Goal: Information Seeking & Learning: Find specific fact

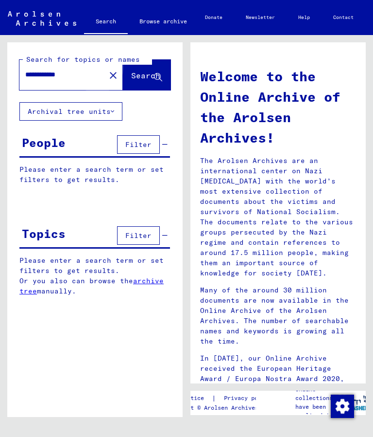
type input "**********"
click at [138, 78] on span "Search" at bounding box center [145, 75] width 29 height 10
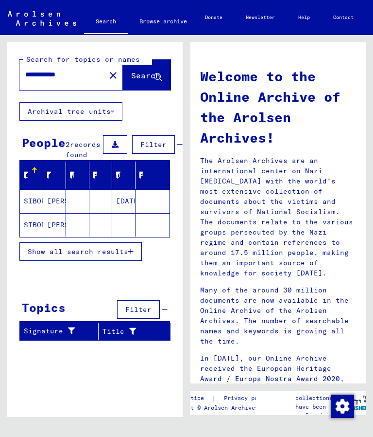
click at [42, 212] on mat-cell "SIBOROW" at bounding box center [31, 200] width 23 height 23
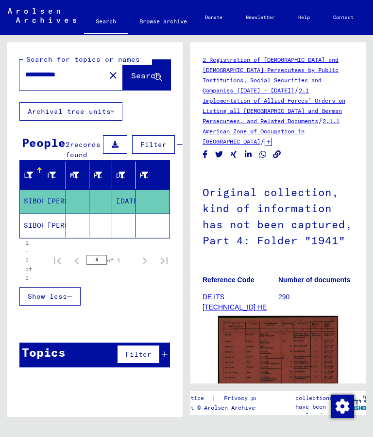
click at [285, 335] on img at bounding box center [278, 358] width 120 height 86
click at [282, 344] on img at bounding box center [278, 358] width 120 height 86
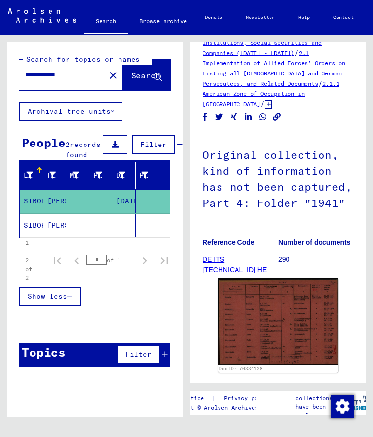
scroll to position [37, 0]
click at [248, 256] on link "DE ITS [TECHNICAL_ID] HE 013 RUS ZM 04" at bounding box center [235, 270] width 64 height 28
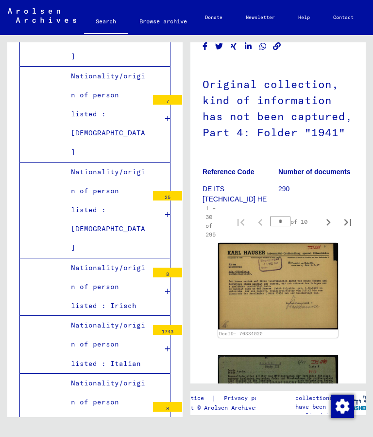
scroll to position [108, 1]
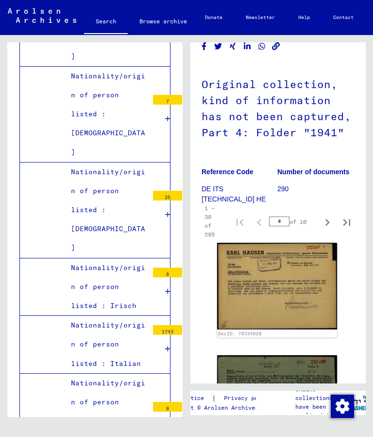
click at [296, 273] on img at bounding box center [277, 286] width 120 height 87
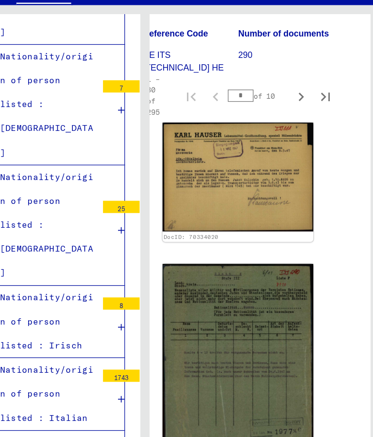
scroll to position [230, 14]
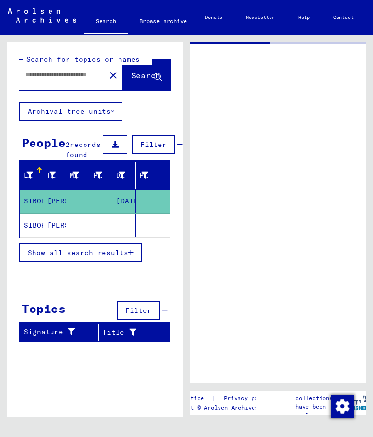
type input "********"
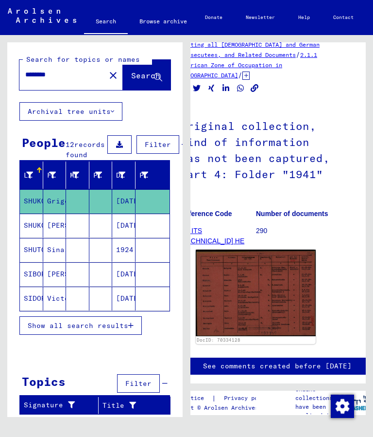
click at [261, 278] on img at bounding box center [256, 292] width 120 height 86
click at [269, 294] on img at bounding box center [256, 292] width 120 height 86
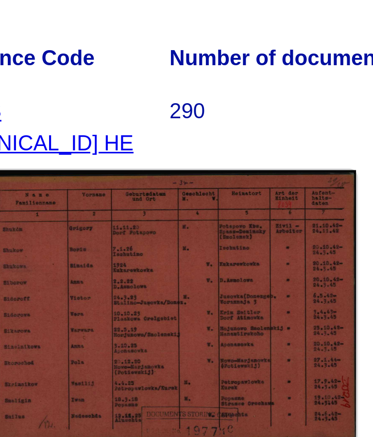
click at [196, 249] on img at bounding box center [256, 292] width 120 height 86
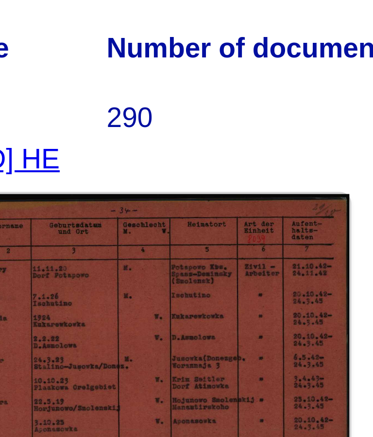
scroll to position [59, 27]
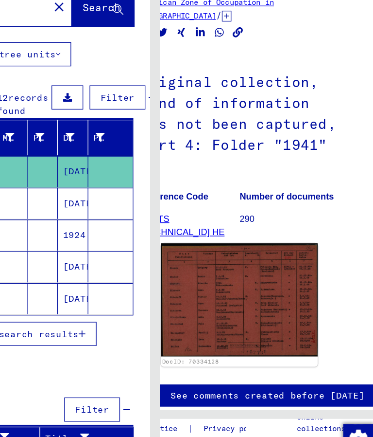
click at [192, 256] on img at bounding box center [252, 299] width 120 height 86
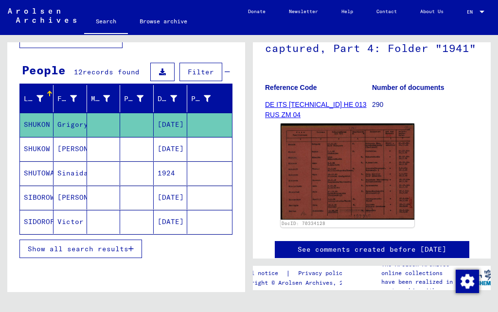
scroll to position [145, 0]
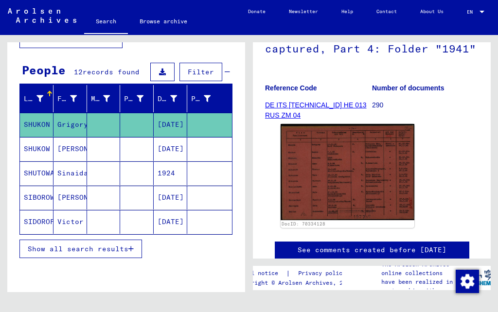
click at [373, 167] on img at bounding box center [347, 172] width 134 height 96
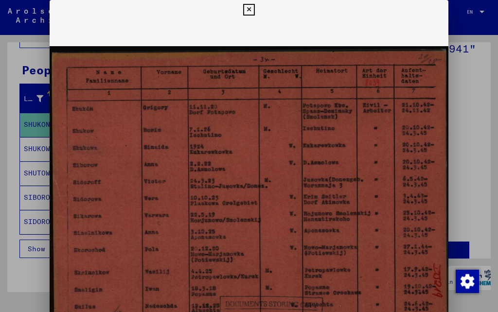
click at [257, 17] on button at bounding box center [248, 9] width 17 height 19
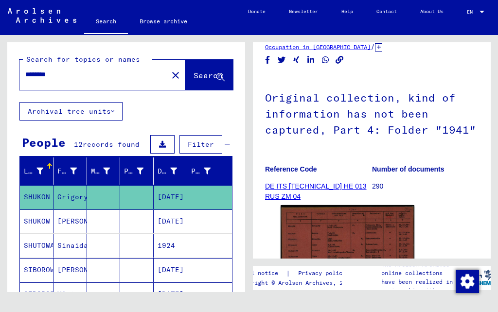
scroll to position [63, 0]
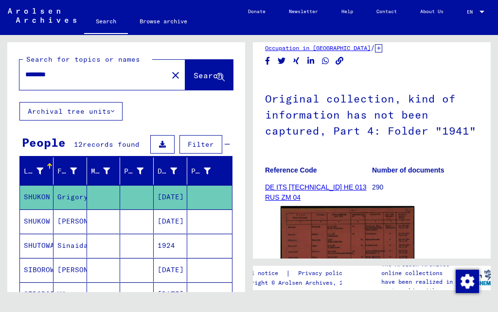
click at [52, 272] on icon at bounding box center [40, 273] width 24 height 39
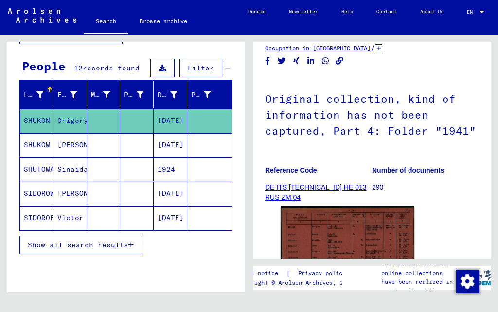
scroll to position [22, 0]
click at [111, 241] on span "Show all search results" at bounding box center [78, 245] width 101 height 9
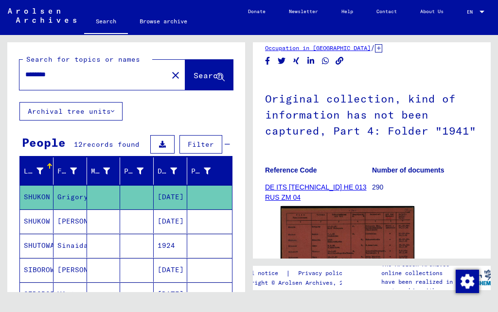
scroll to position [0, 0]
click at [44, 234] on mat-cell "SHUTOWA" at bounding box center [37, 246] width 34 height 24
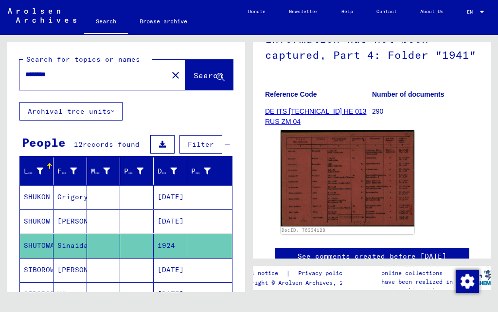
scroll to position [138, 0]
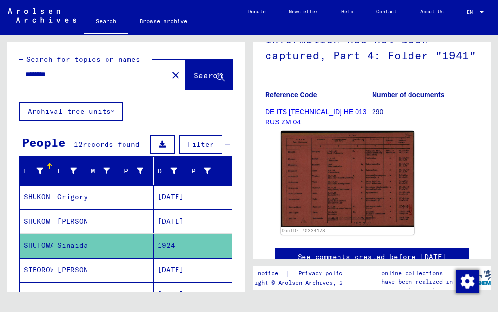
click at [164, 234] on mat-cell "1924" at bounding box center [171, 246] width 34 height 24
click at [170, 74] on mat-icon "close" at bounding box center [176, 76] width 12 height 12
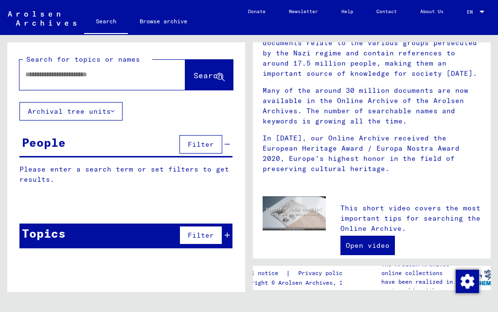
click at [45, 77] on input "text" at bounding box center [90, 75] width 131 height 10
click at [198, 77] on span "Search" at bounding box center [207, 75] width 29 height 10
click at [203, 78] on span "Search" at bounding box center [207, 75] width 29 height 10
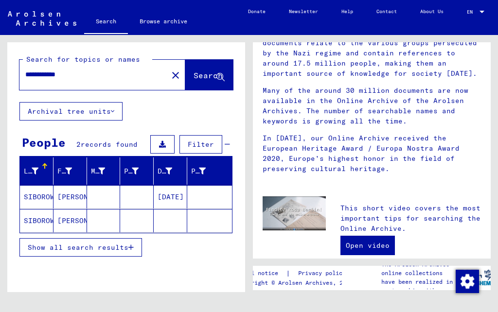
click at [37, 227] on mat-cell "SIBOROW" at bounding box center [37, 220] width 34 height 23
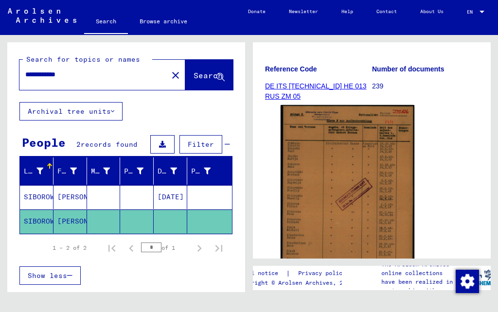
scroll to position [164, 0]
click at [349, 155] on img at bounding box center [347, 198] width 134 height 186
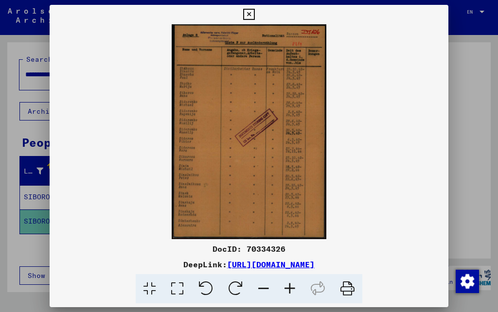
click at [254, 18] on icon at bounding box center [248, 15] width 11 height 12
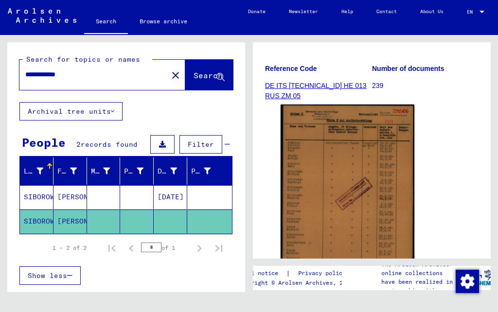
click at [40, 198] on mat-cell "SIBOROW" at bounding box center [37, 197] width 34 height 24
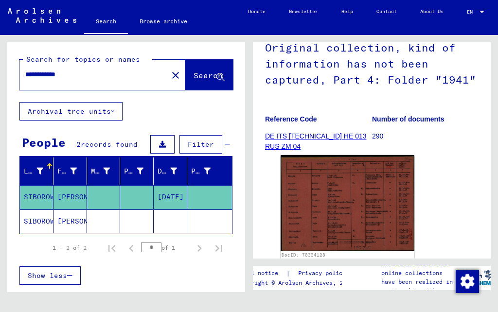
scroll to position [112, 0]
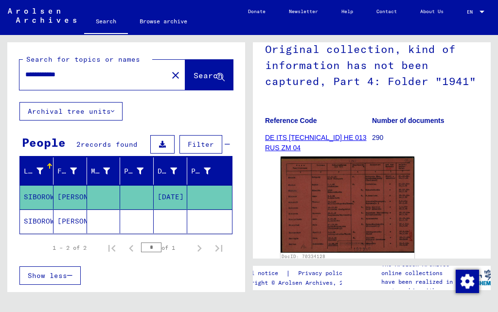
click at [343, 208] on img at bounding box center [347, 205] width 134 height 96
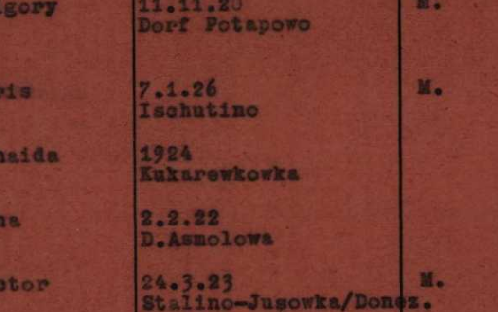
click at [80, 24] on img at bounding box center [249, 131] width 398 height 215
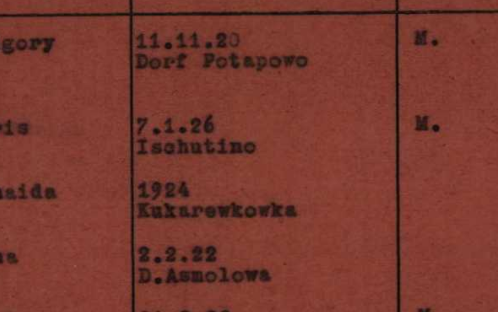
click at [52, 24] on img at bounding box center [249, 131] width 398 height 215
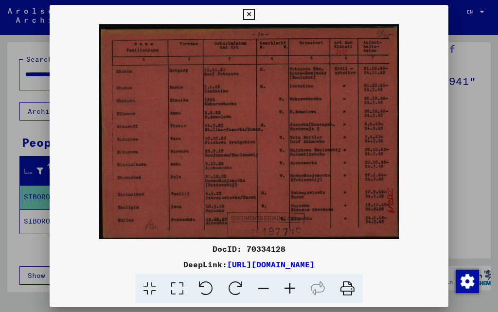
click at [257, 21] on button at bounding box center [248, 14] width 17 height 19
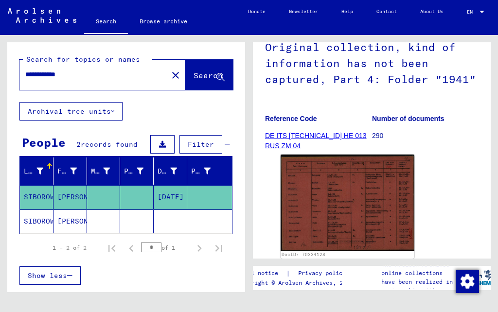
scroll to position [115, 0]
click at [373, 201] on img at bounding box center [347, 202] width 134 height 96
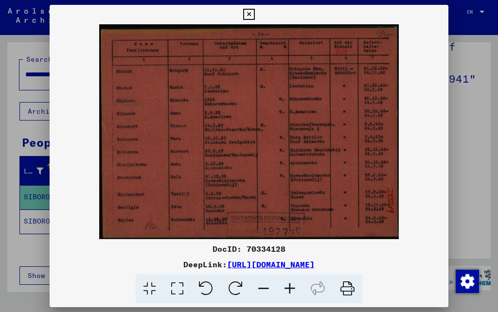
click at [254, 14] on icon at bounding box center [248, 15] width 11 height 12
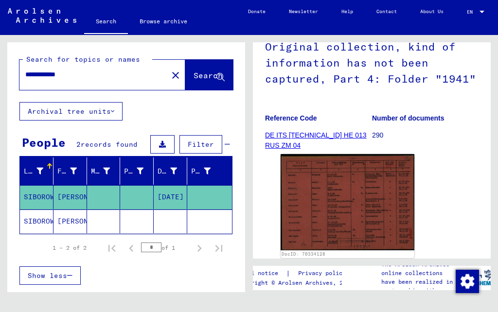
click at [98, 74] on input "**********" at bounding box center [93, 75] width 137 height 10
type input "**********"
click at [193, 75] on span "Search" at bounding box center [207, 75] width 29 height 10
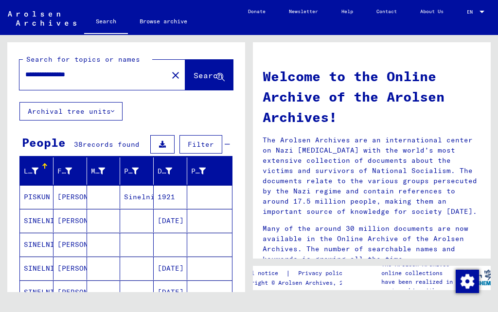
click at [40, 223] on mat-cell "SINELNIKOWA" at bounding box center [37, 220] width 34 height 23
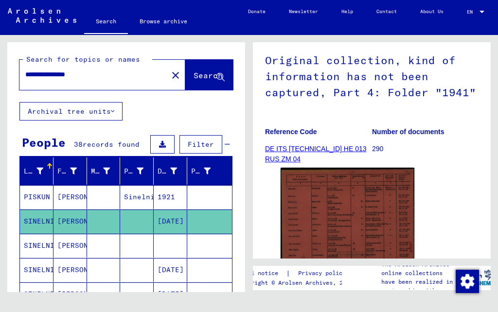
scroll to position [102, 0]
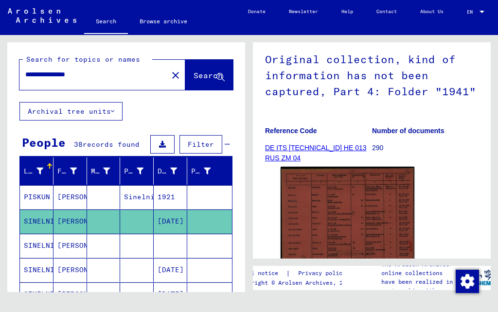
click at [352, 209] on img at bounding box center [347, 215] width 134 height 96
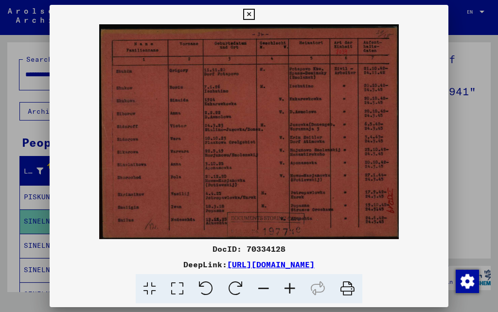
click at [254, 17] on icon at bounding box center [248, 15] width 11 height 12
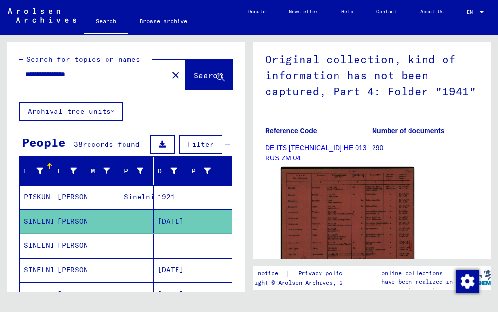
click at [44, 244] on mat-cell "SINELNIKOWA" at bounding box center [37, 246] width 34 height 24
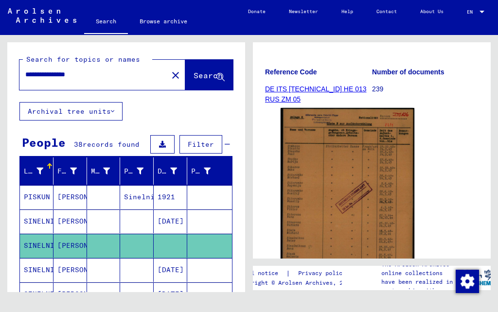
scroll to position [163, 0]
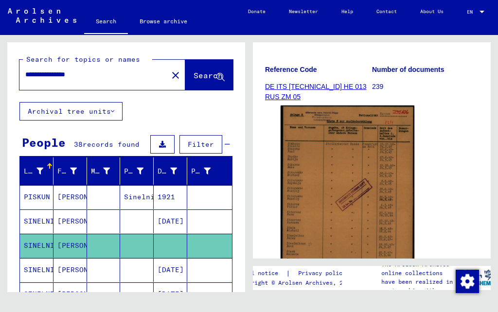
click at [45, 271] on button at bounding box center [40, 273] width 31 height 31
click at [38, 272] on button at bounding box center [40, 273] width 31 height 31
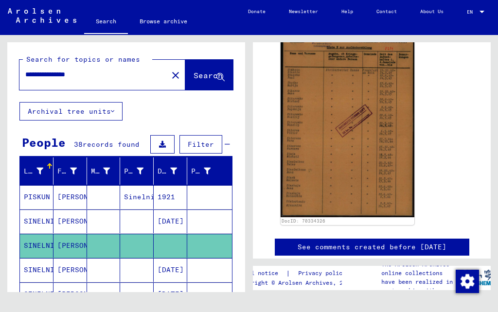
scroll to position [246, 0]
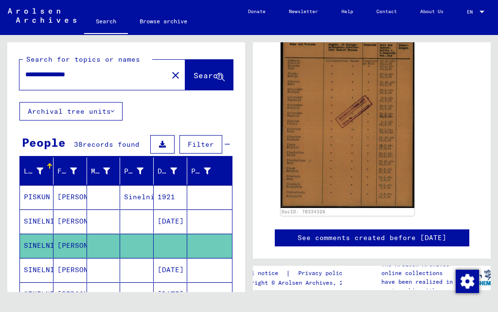
click at [42, 276] on button at bounding box center [40, 273] width 31 height 31
click at [70, 302] on mat-cell "[PERSON_NAME]" at bounding box center [70, 294] width 34 height 24
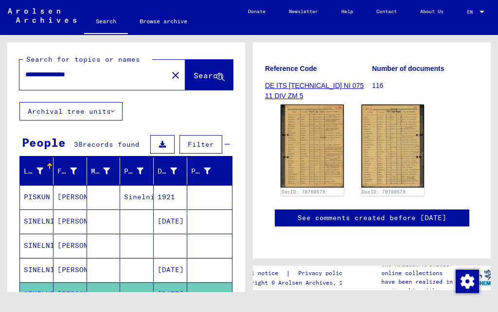
scroll to position [186, 0]
click at [311, 108] on img at bounding box center [311, 146] width 63 height 83
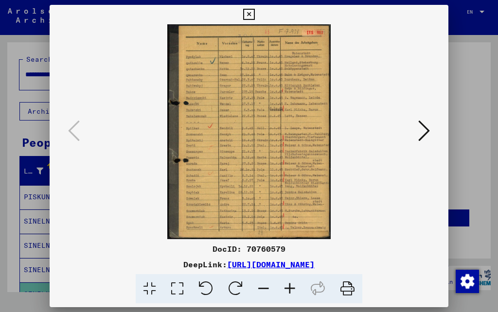
click at [277, 176] on img at bounding box center [249, 131] width 332 height 215
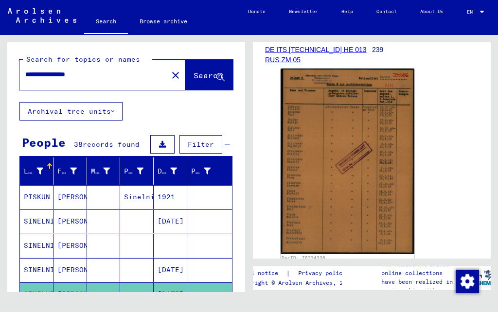
scroll to position [201, 0]
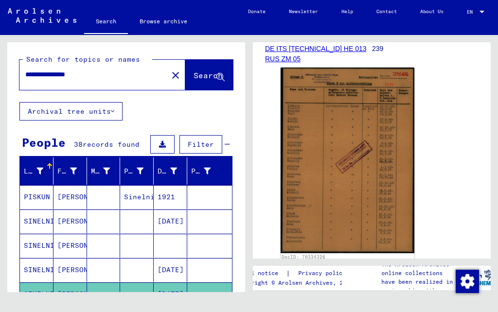
click at [66, 299] on mat-cell "[PERSON_NAME]" at bounding box center [70, 294] width 34 height 24
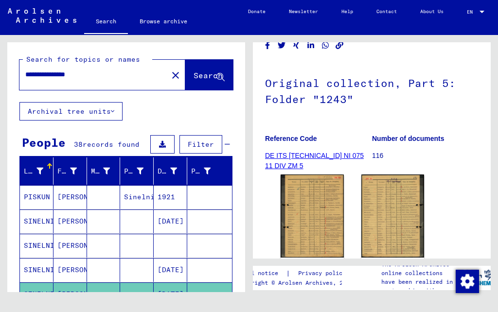
scroll to position [88, 0]
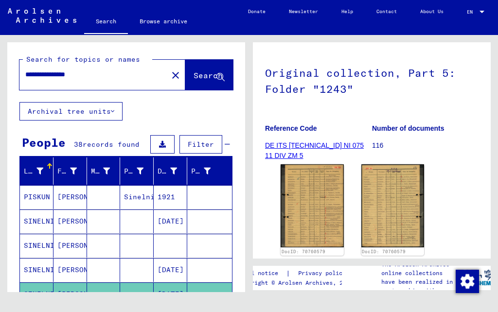
click at [373, 207] on img at bounding box center [392, 205] width 63 height 83
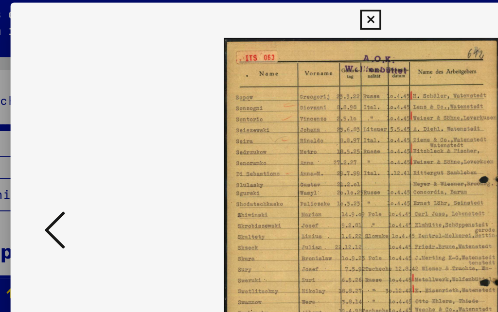
click at [68, 132] on icon at bounding box center [74, 130] width 12 height 23
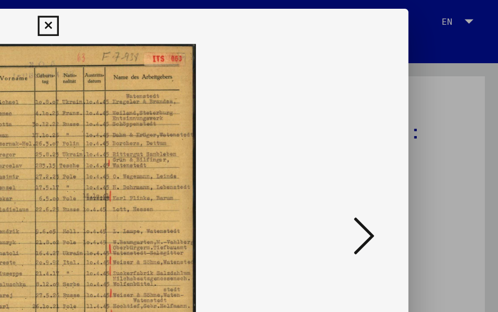
click at [373, 135] on icon at bounding box center [424, 130] width 12 height 23
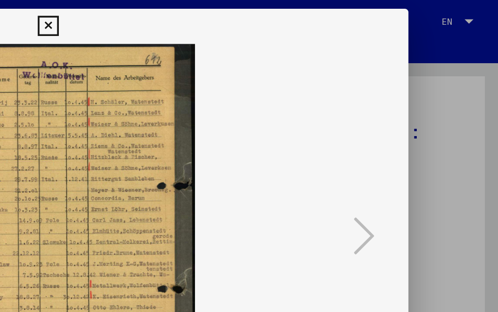
click at [243, 15] on icon at bounding box center [248, 15] width 11 height 12
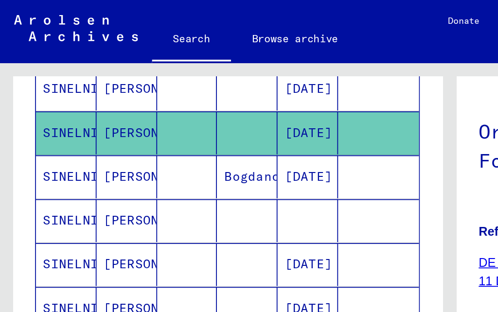
scroll to position [220, 0]
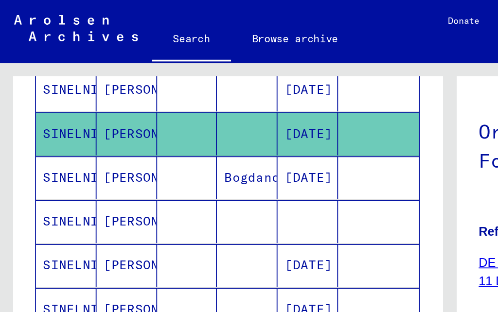
click at [43, 102] on mat-cell "SINELNIKOWA" at bounding box center [37, 99] width 34 height 24
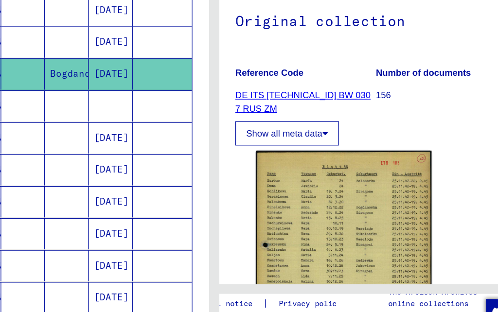
scroll to position [109, 0]
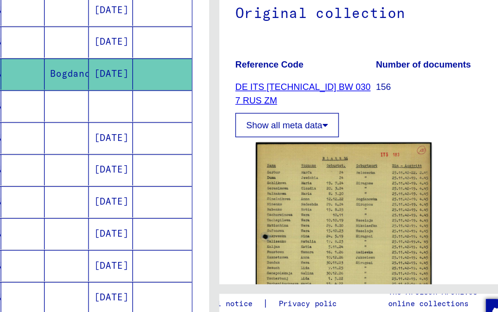
click at [280, 205] on img at bounding box center [347, 246] width 134 height 190
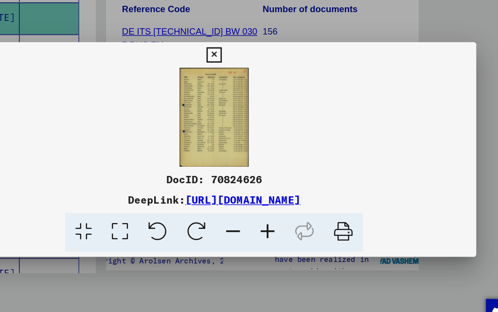
click at [254, 78] on icon at bounding box center [248, 84] width 11 height 12
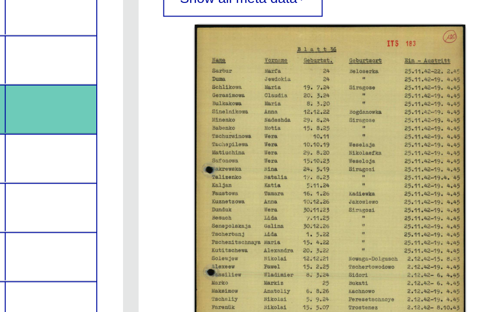
scroll to position [204, 0]
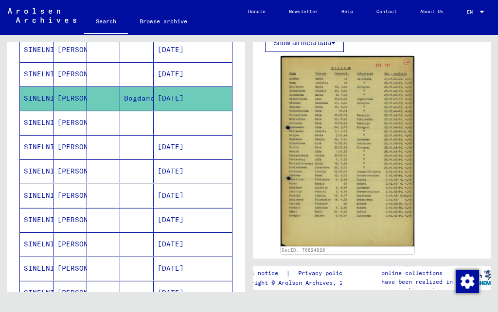
click at [46, 135] on mat-cell "SINELNIKOWA" at bounding box center [37, 147] width 34 height 24
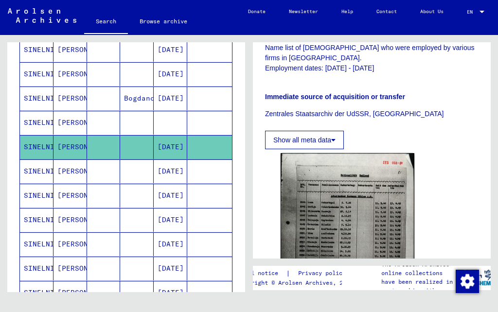
scroll to position [288, 0]
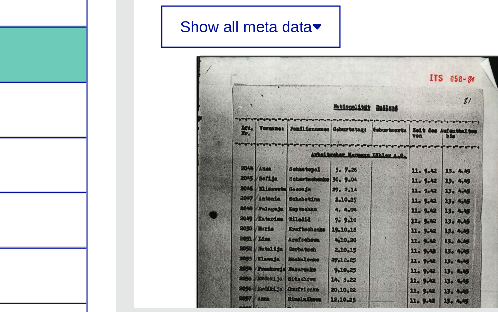
click at [280, 148] on img at bounding box center [347, 242] width 134 height 189
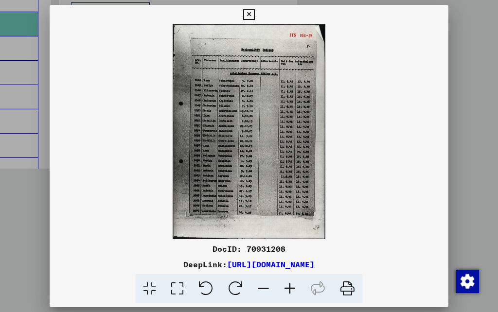
click at [257, 19] on button at bounding box center [248, 14] width 17 height 19
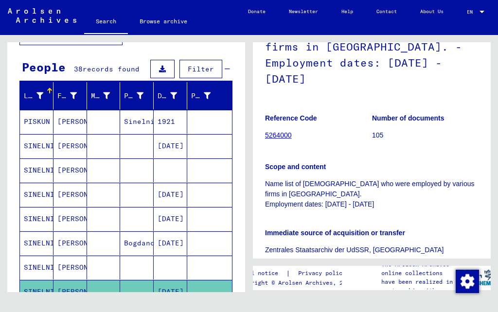
scroll to position [71, 0]
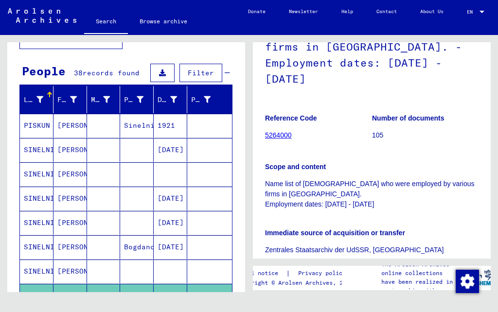
click at [70, 138] on mat-cell "[PERSON_NAME]" at bounding box center [70, 150] width 34 height 24
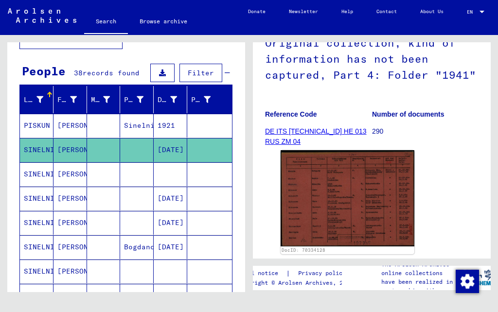
scroll to position [116, 0]
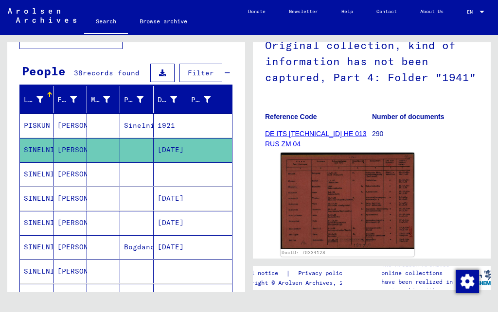
click at [38, 187] on mat-cell "SINELNIKOWA" at bounding box center [37, 199] width 34 height 24
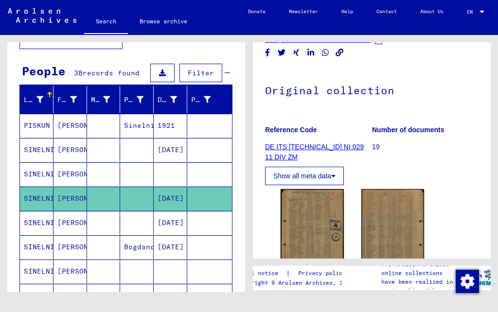
scroll to position [71, 0]
click at [314, 219] on img at bounding box center [311, 232] width 63 height 87
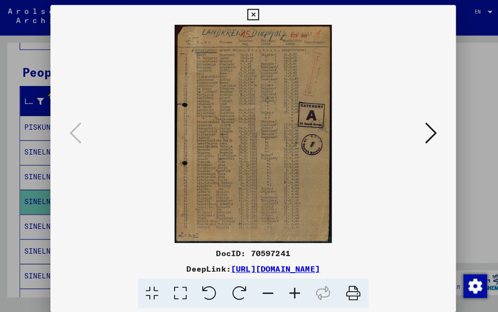
click at [373, 137] on button at bounding box center [423, 132] width 17 height 28
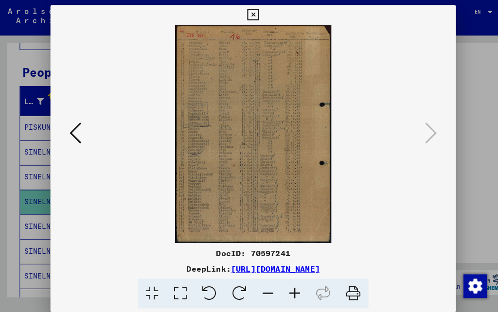
click at [83, 143] on button at bounding box center [73, 132] width 17 height 28
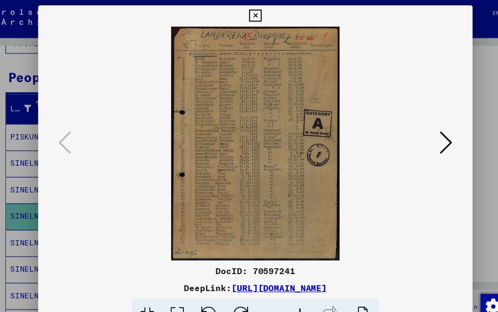
click at [257, 21] on button at bounding box center [248, 14] width 17 height 19
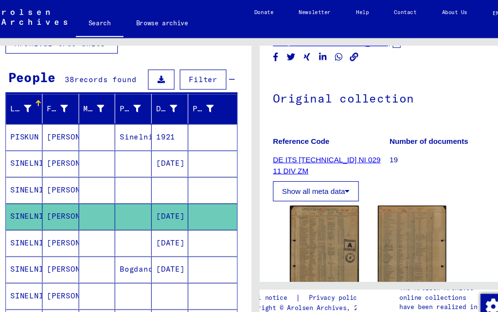
click at [373, 218] on img at bounding box center [392, 233] width 63 height 88
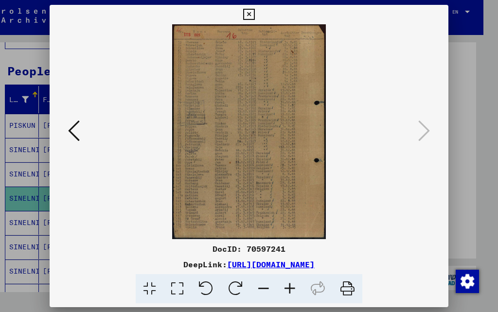
click at [254, 17] on icon at bounding box center [248, 15] width 11 height 12
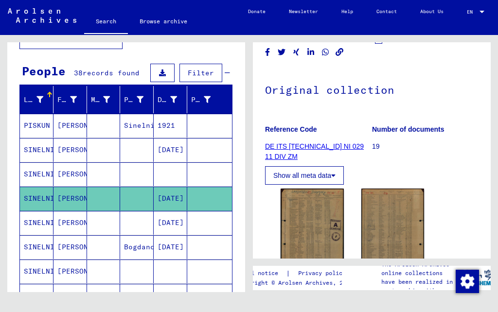
click at [44, 235] on mat-cell "SINELNIKOWA" at bounding box center [37, 247] width 34 height 24
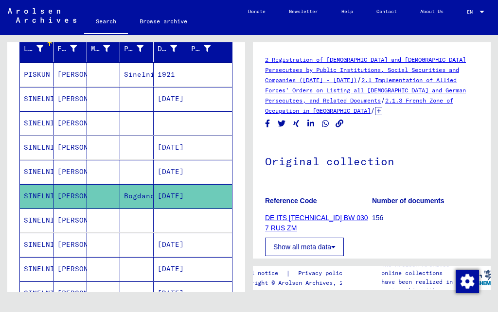
click at [373, 213] on p "156" at bounding box center [425, 218] width 106 height 10
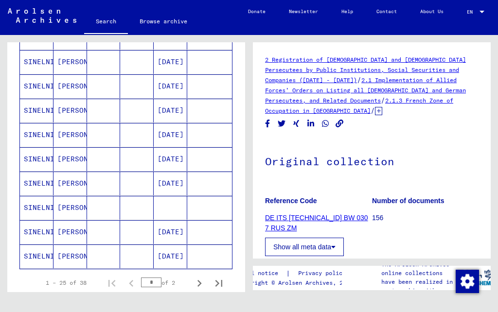
scroll to position [524, 0]
click at [200, 280] on icon "Next page" at bounding box center [199, 283] width 4 height 7
type input "*"
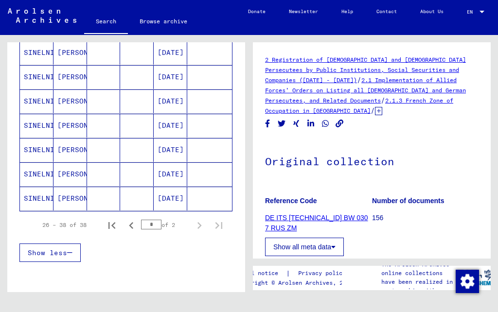
click at [41, 187] on mat-cell "SINELNIKOWA" at bounding box center [37, 199] width 34 height 24
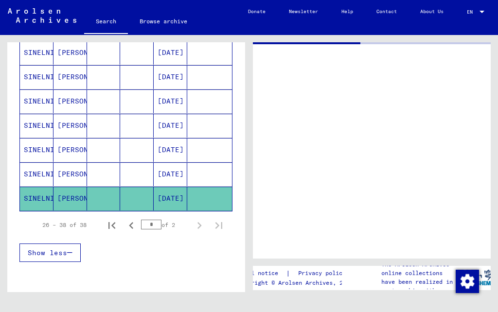
click at [41, 187] on mat-cell "SINELNIKOWA" at bounding box center [37, 199] width 34 height 24
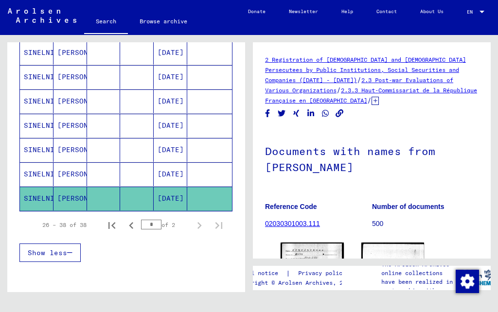
click at [44, 162] on mat-cell "SINELNIKOWA" at bounding box center [37, 174] width 34 height 24
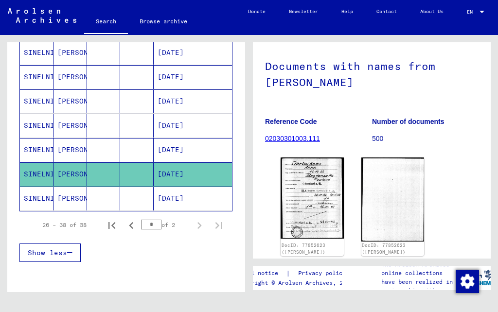
scroll to position [84, 0]
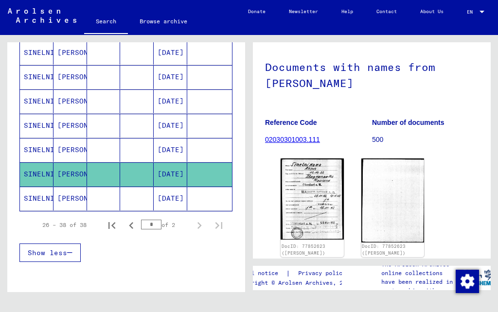
click at [316, 181] on img at bounding box center [311, 198] width 63 height 81
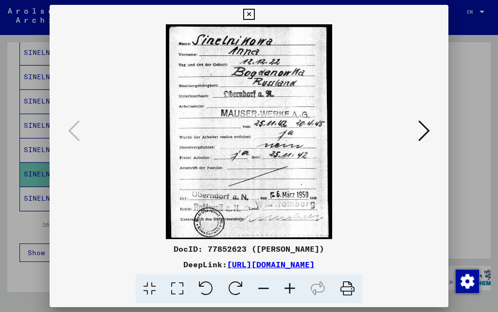
click at [254, 13] on icon at bounding box center [248, 15] width 11 height 12
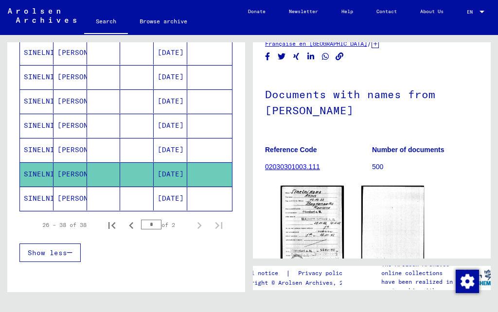
scroll to position [57, 0]
click at [70, 138] on mat-cell "[PERSON_NAME]" at bounding box center [70, 150] width 34 height 24
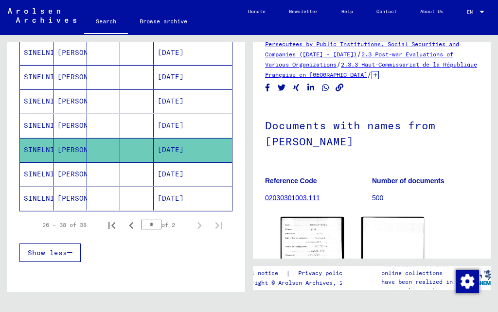
scroll to position [49, 0]
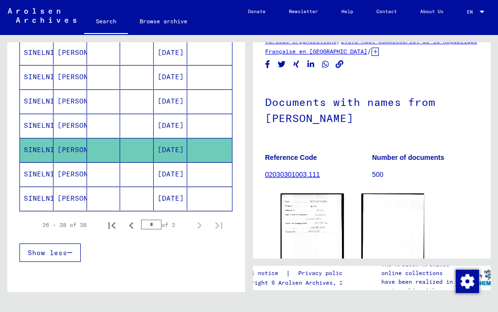
click at [314, 206] on img at bounding box center [311, 236] width 63 height 87
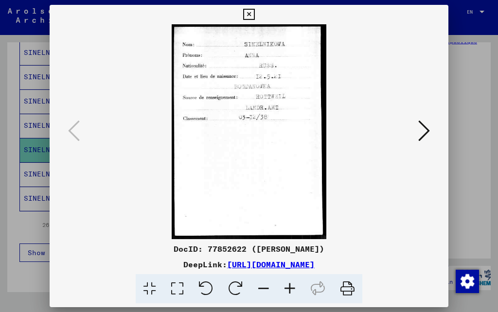
click at [257, 23] on button at bounding box center [248, 14] width 17 height 19
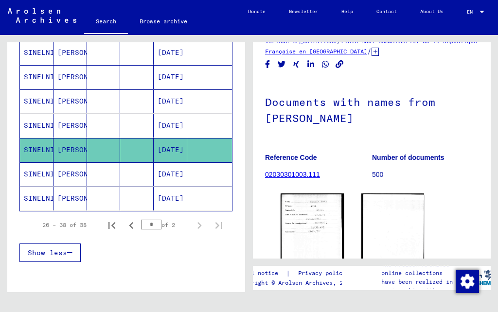
click at [56, 114] on mat-cell "[PERSON_NAME]" at bounding box center [70, 126] width 34 height 24
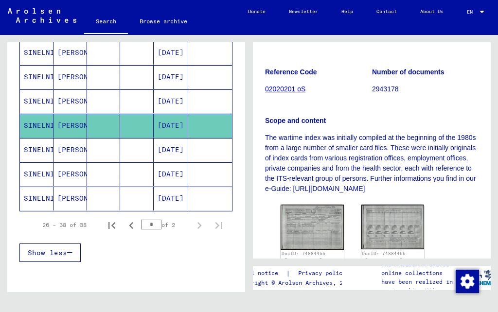
scroll to position [183, 0]
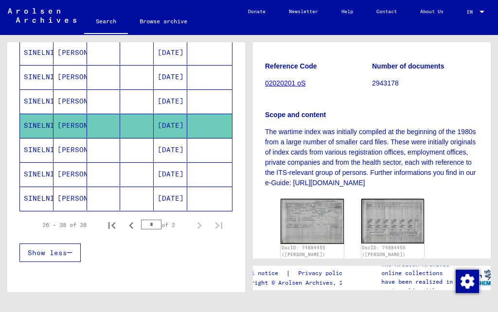
click at [313, 199] on img at bounding box center [311, 221] width 63 height 45
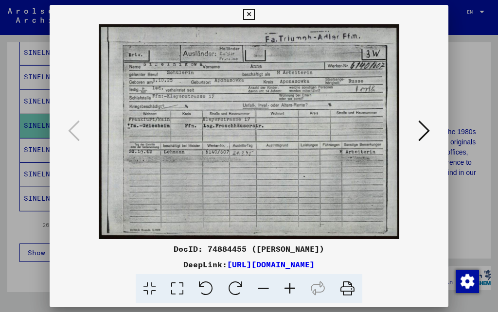
click at [254, 18] on icon at bounding box center [248, 15] width 11 height 12
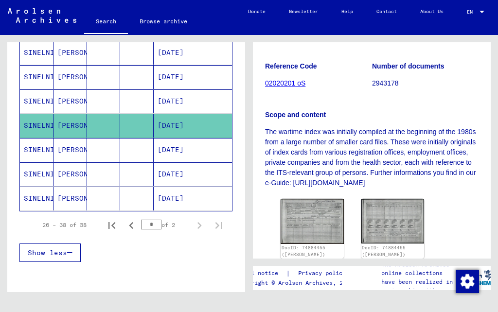
click at [373, 199] on img at bounding box center [392, 221] width 63 height 45
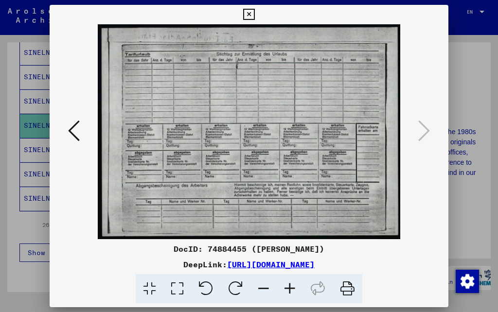
click at [257, 22] on button at bounding box center [248, 14] width 17 height 19
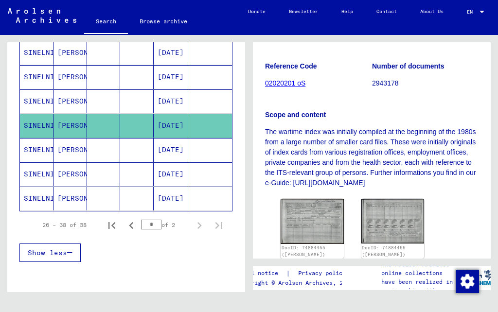
click at [71, 89] on mat-cell "[PERSON_NAME]" at bounding box center [70, 101] width 34 height 24
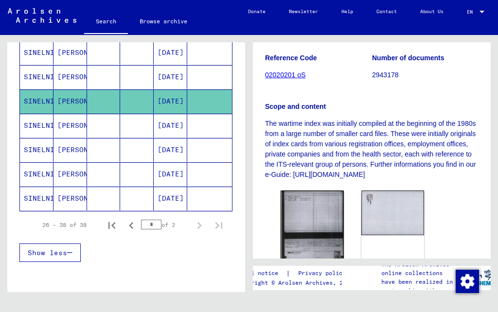
scroll to position [254, 0]
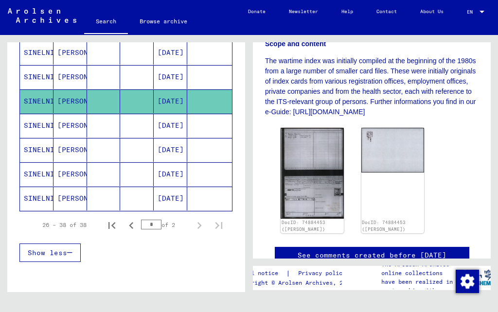
click at [313, 128] on img at bounding box center [311, 173] width 63 height 91
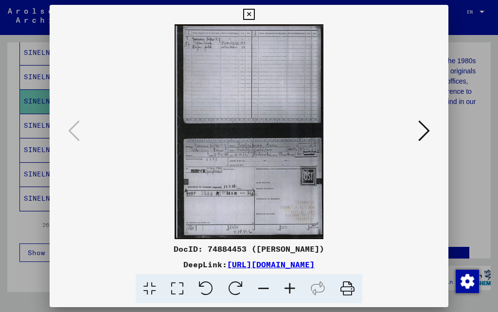
click at [254, 17] on icon at bounding box center [248, 15] width 11 height 12
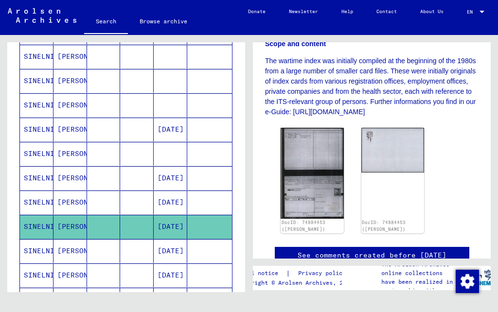
scroll to position [163, 0]
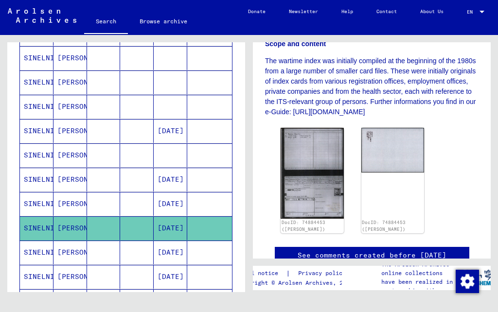
click at [45, 192] on mat-cell "SINELNIKOWA" at bounding box center [37, 204] width 34 height 24
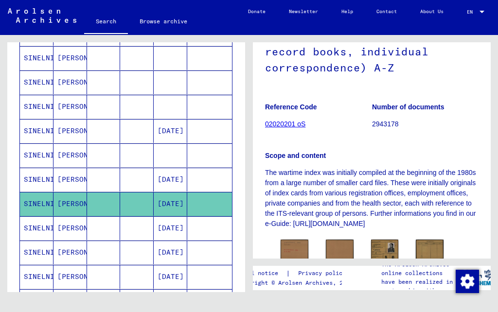
scroll to position [142, 0]
click at [373, 239] on img at bounding box center [385, 248] width 28 height 19
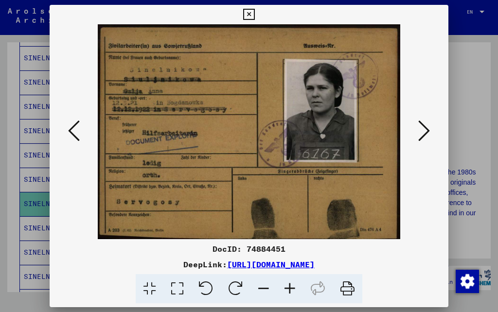
click at [254, 16] on icon at bounding box center [248, 15] width 11 height 12
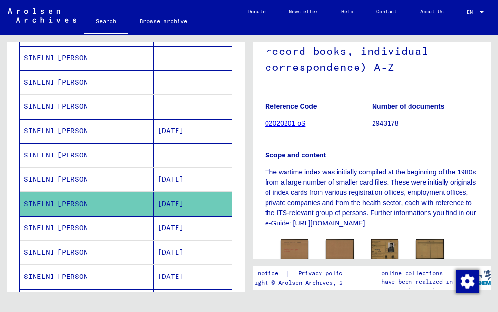
click at [298, 239] on img at bounding box center [294, 249] width 28 height 20
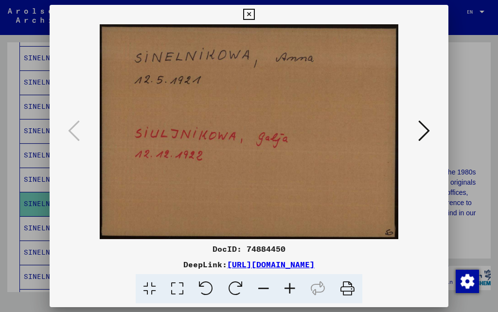
click at [254, 19] on icon at bounding box center [248, 15] width 11 height 12
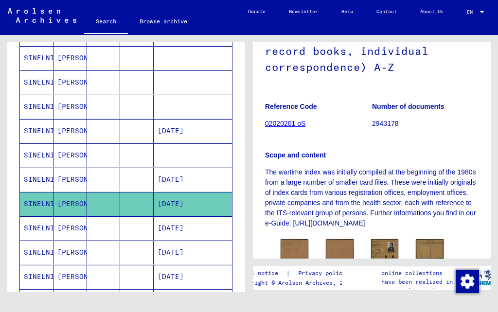
click at [47, 168] on mat-cell "SINELNIKOWA" at bounding box center [37, 180] width 34 height 24
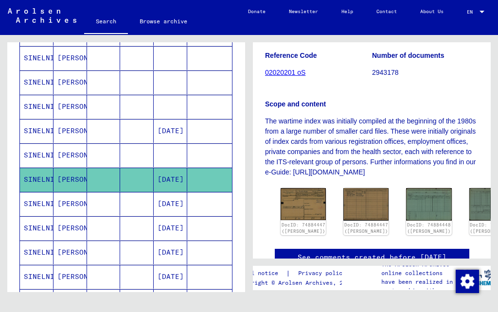
scroll to position [192, 0]
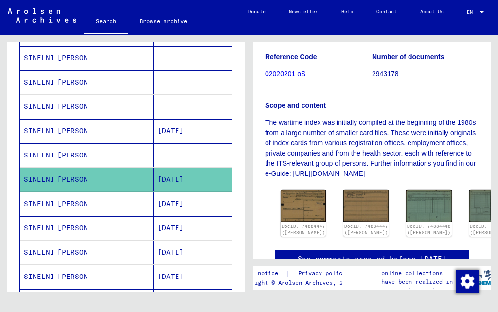
click at [355, 190] on img at bounding box center [365, 206] width 45 height 33
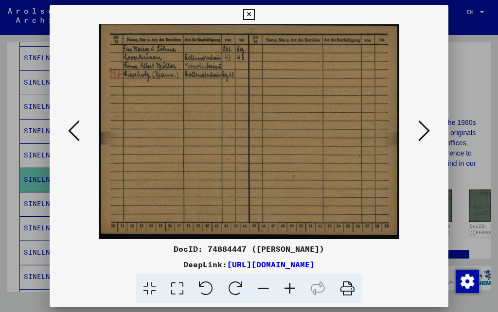
click at [373, 137] on button at bounding box center [423, 132] width 17 height 28
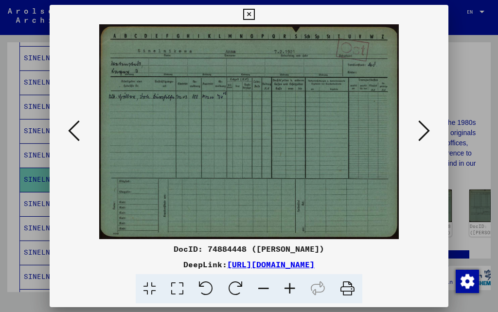
click at [373, 133] on button at bounding box center [423, 132] width 17 height 28
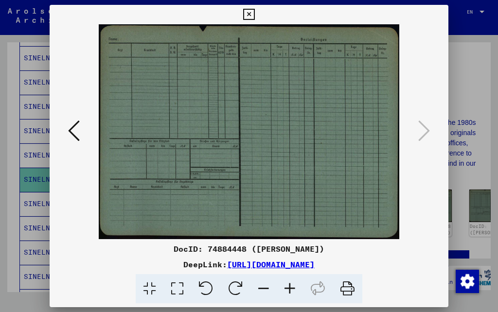
click at [257, 20] on button at bounding box center [248, 14] width 17 height 19
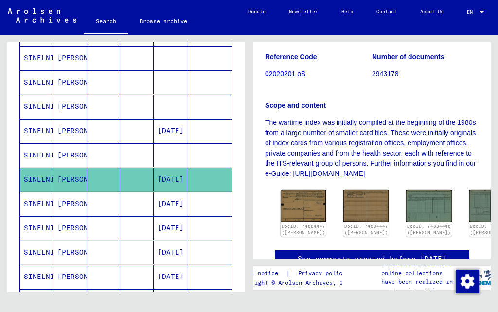
click at [42, 143] on mat-cell "SINELNIKOWA" at bounding box center [37, 155] width 34 height 24
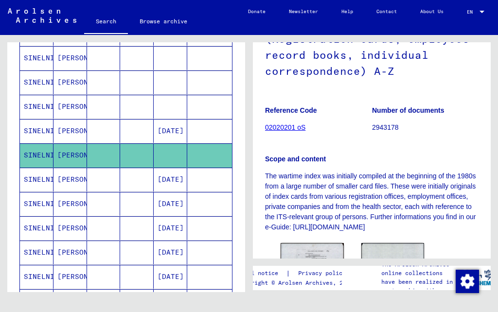
scroll to position [175, 0]
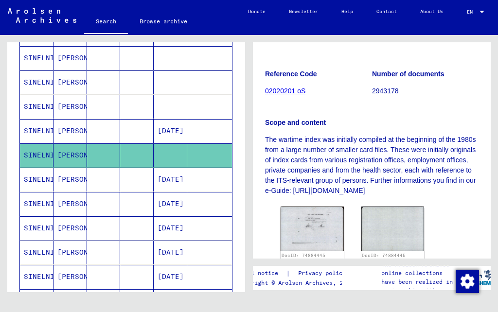
click at [317, 207] on img at bounding box center [311, 229] width 63 height 45
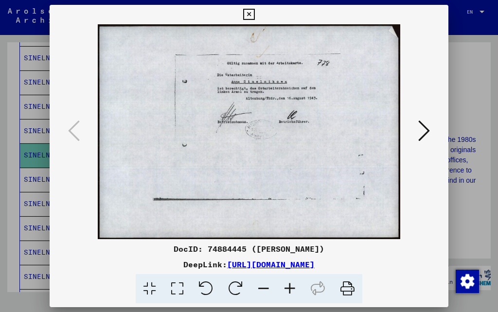
click at [257, 16] on button at bounding box center [248, 14] width 17 height 19
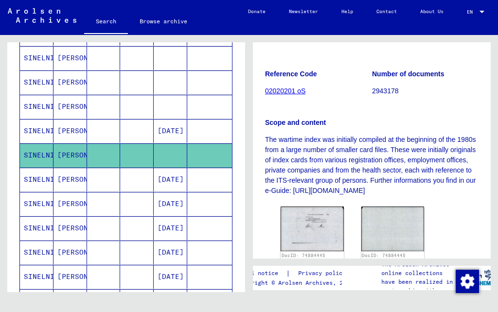
click at [46, 119] on mat-cell "SINELNIKOWA" at bounding box center [37, 131] width 34 height 24
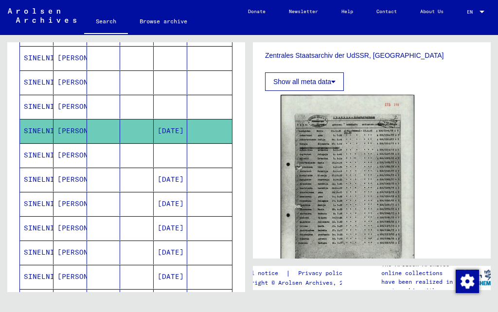
scroll to position [337, 0]
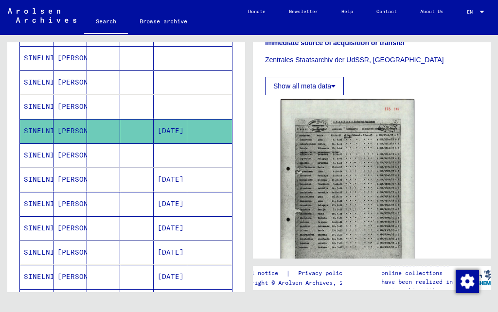
click at [346, 148] on img at bounding box center [347, 193] width 134 height 189
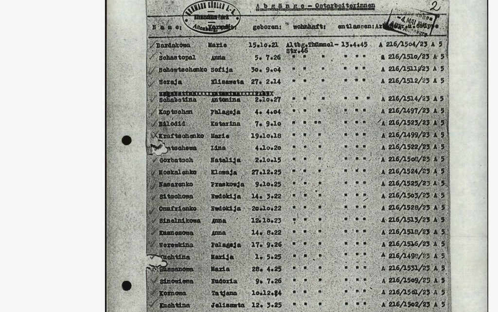
click at [122, 26] on img at bounding box center [249, 131] width 398 height 215
